Goal: Find specific page/section: Find specific page/section

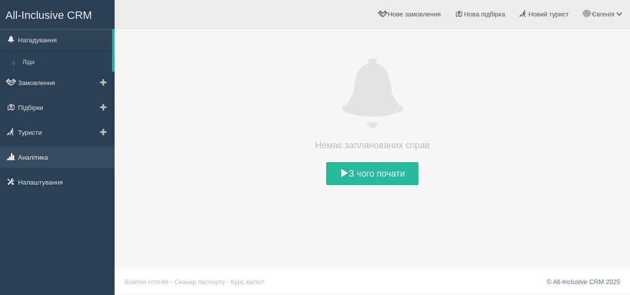
click at [55, 163] on link "Аналітика" at bounding box center [57, 157] width 115 height 22
